Goal: Navigation & Orientation: Find specific page/section

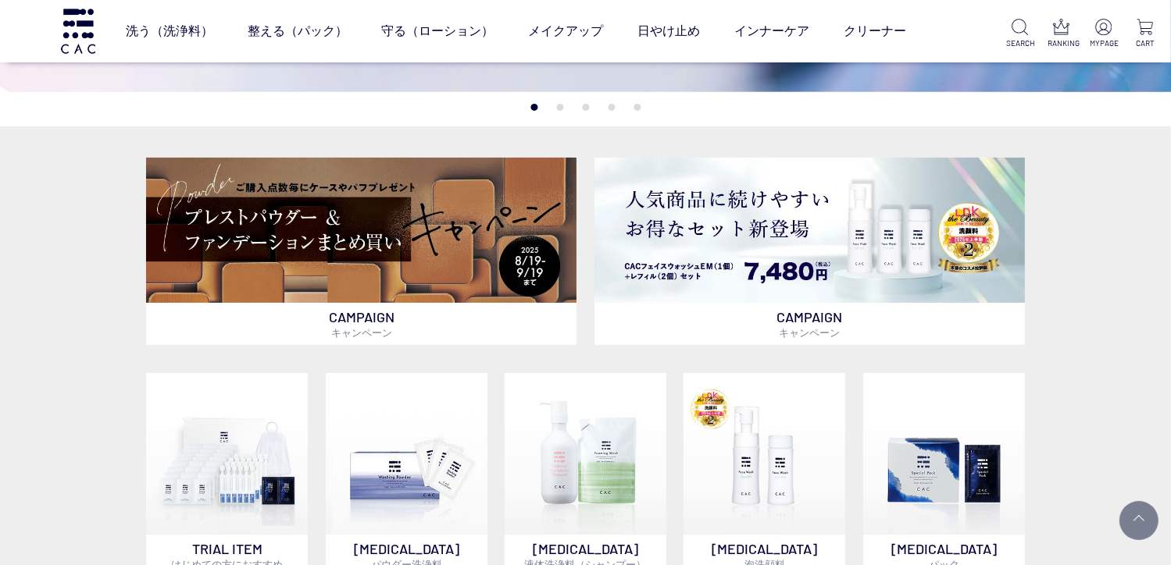
scroll to position [365, 0]
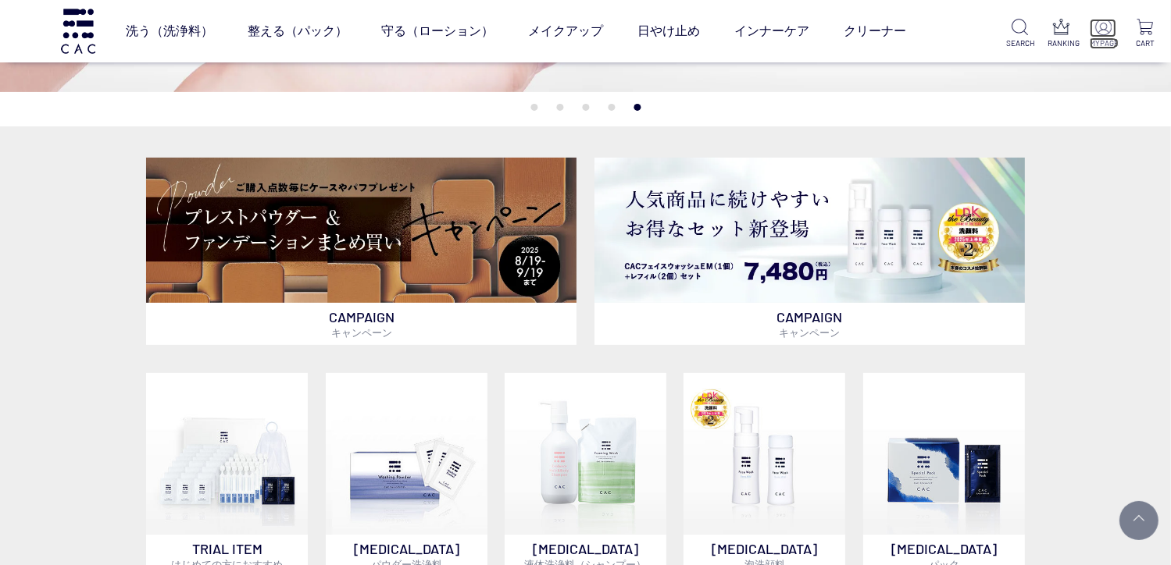
click at [1103, 27] on img at bounding box center [1103, 27] width 16 height 16
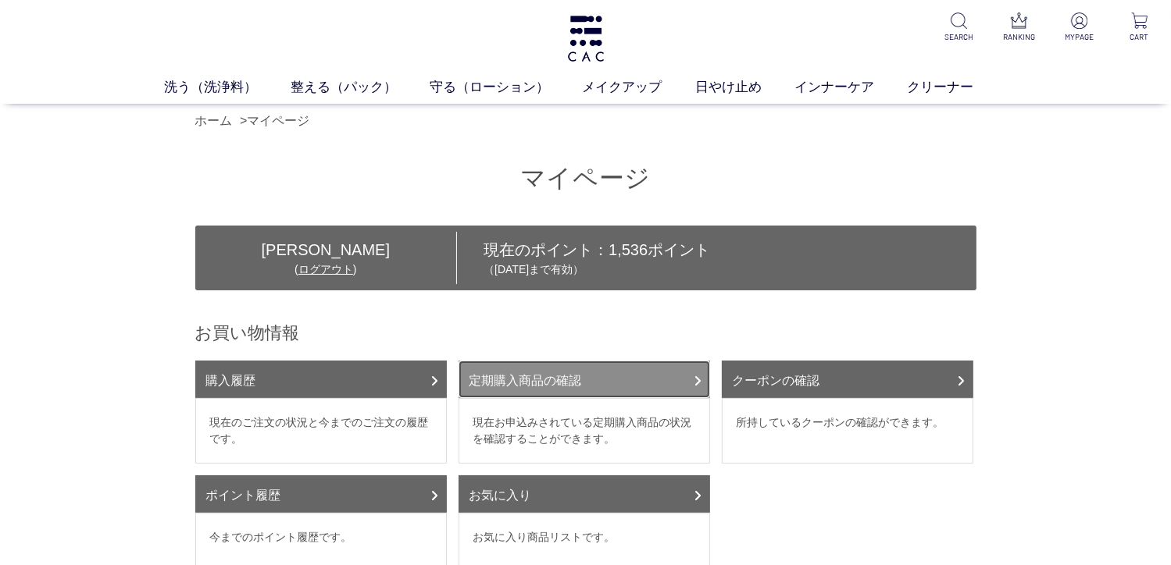
click at [584, 376] on link "定期購入商品の確認" at bounding box center [583, 379] width 251 height 37
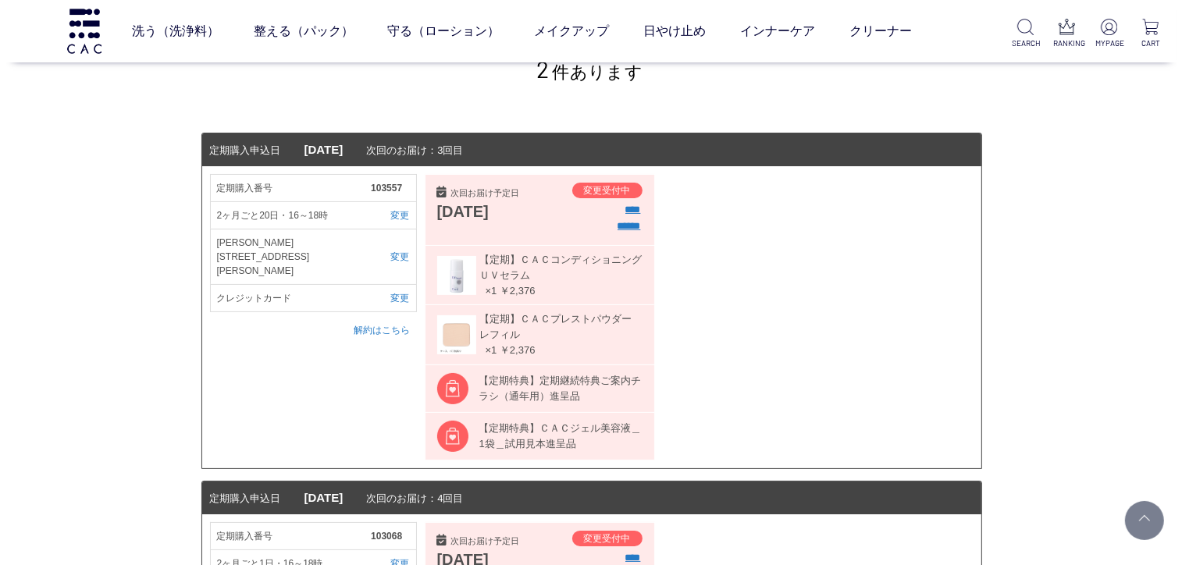
scroll to position [125, 0]
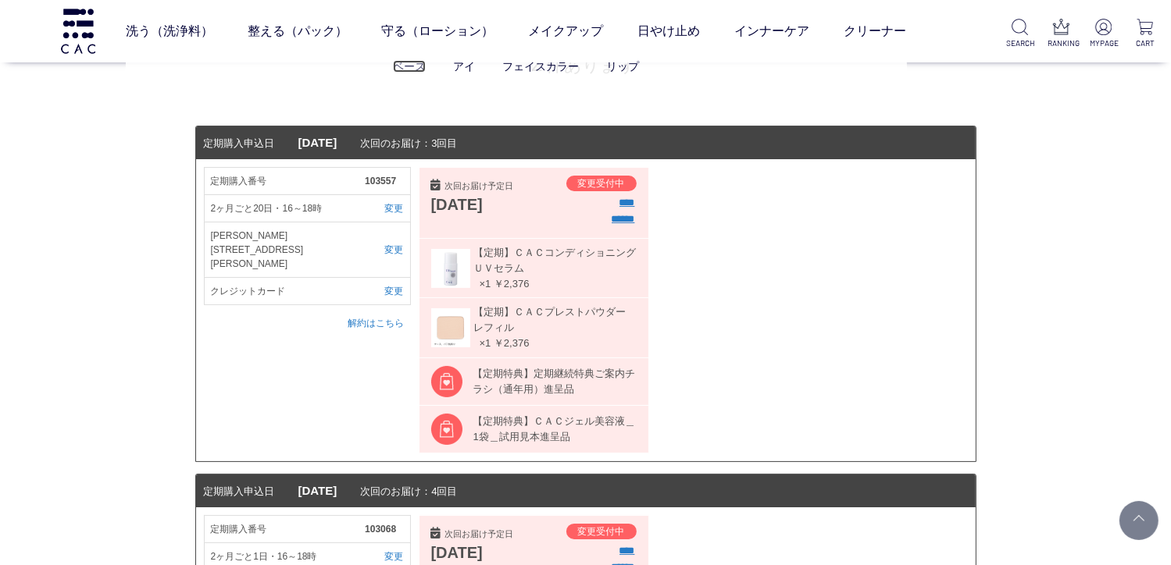
click at [416, 67] on link "ベース" at bounding box center [409, 66] width 33 height 12
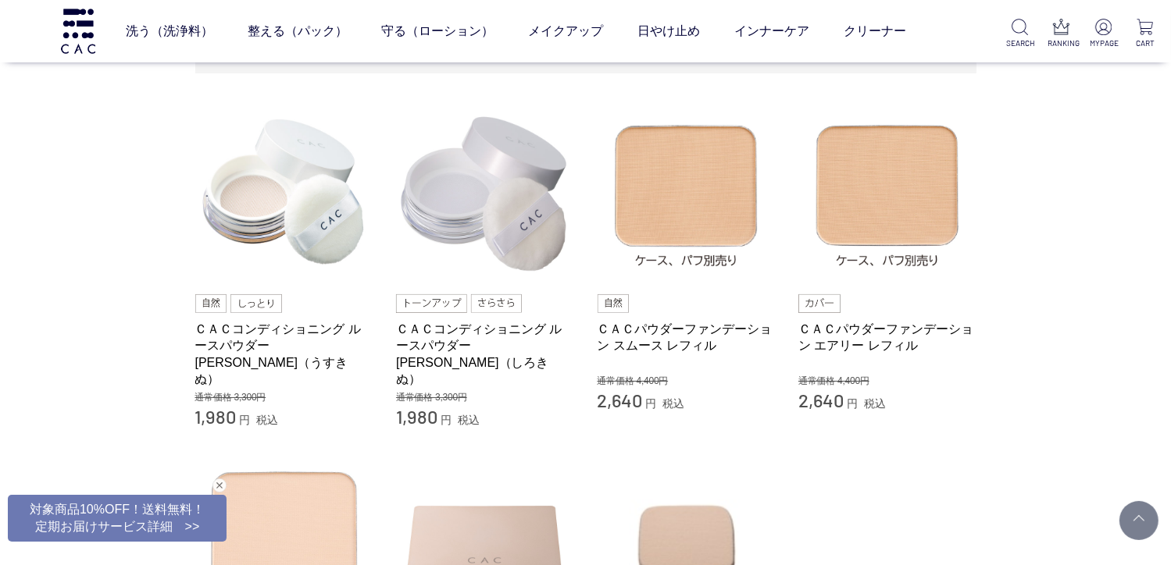
scroll to position [125, 0]
